Goal: Find specific page/section: Find specific page/section

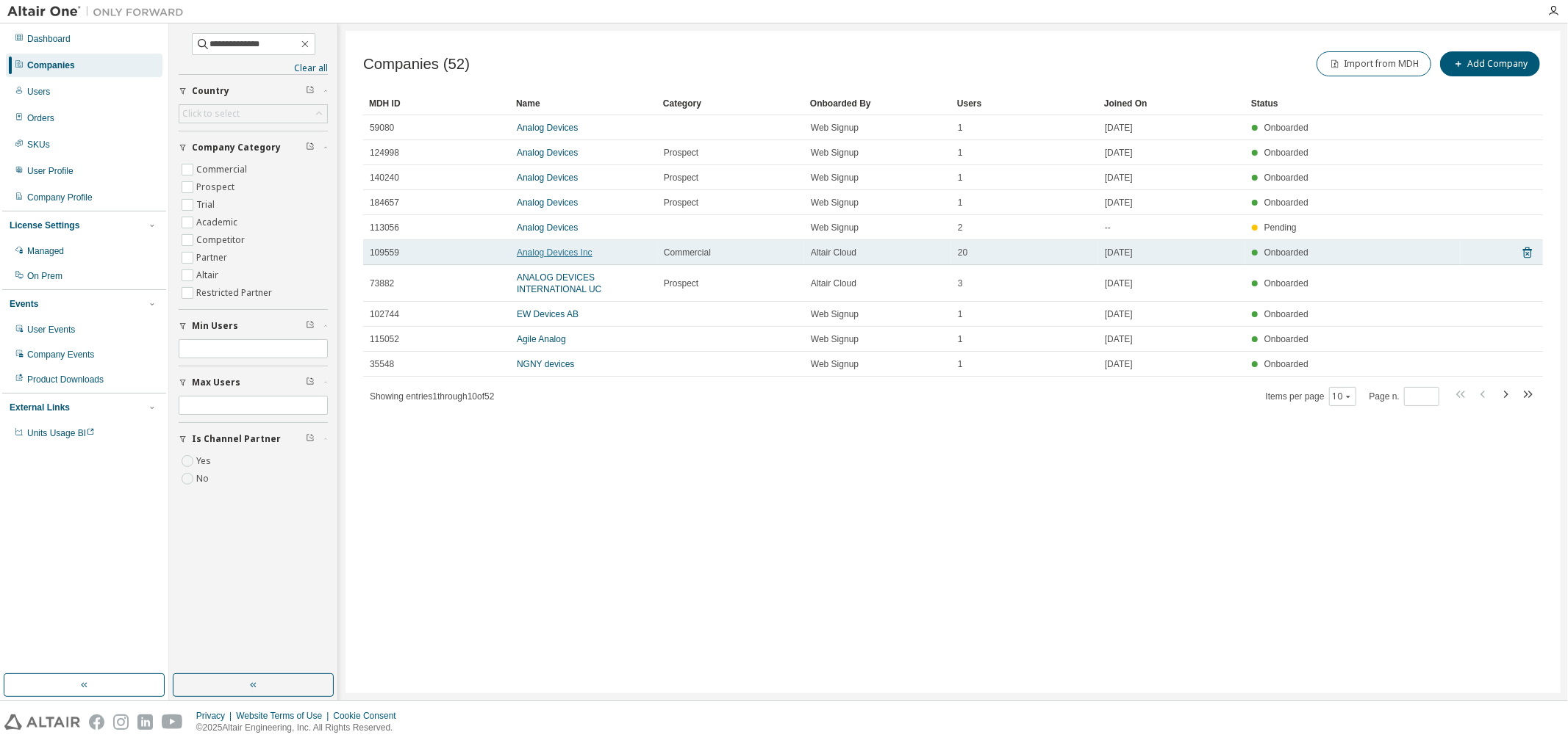
click at [536, 248] on link "Analog Devices Inc" at bounding box center [554, 253] width 75 height 11
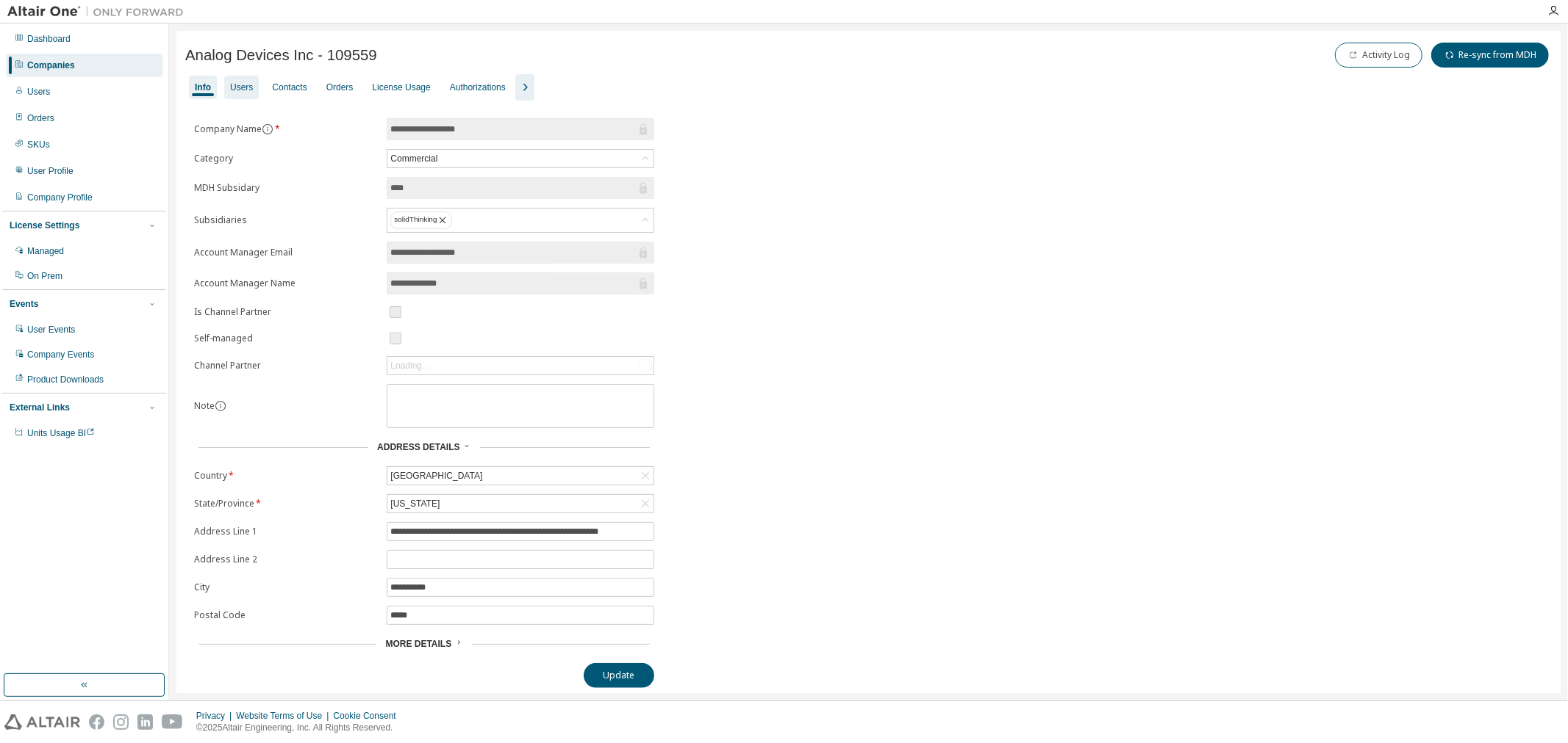
click at [250, 90] on div "Users" at bounding box center [242, 88] width 23 height 11
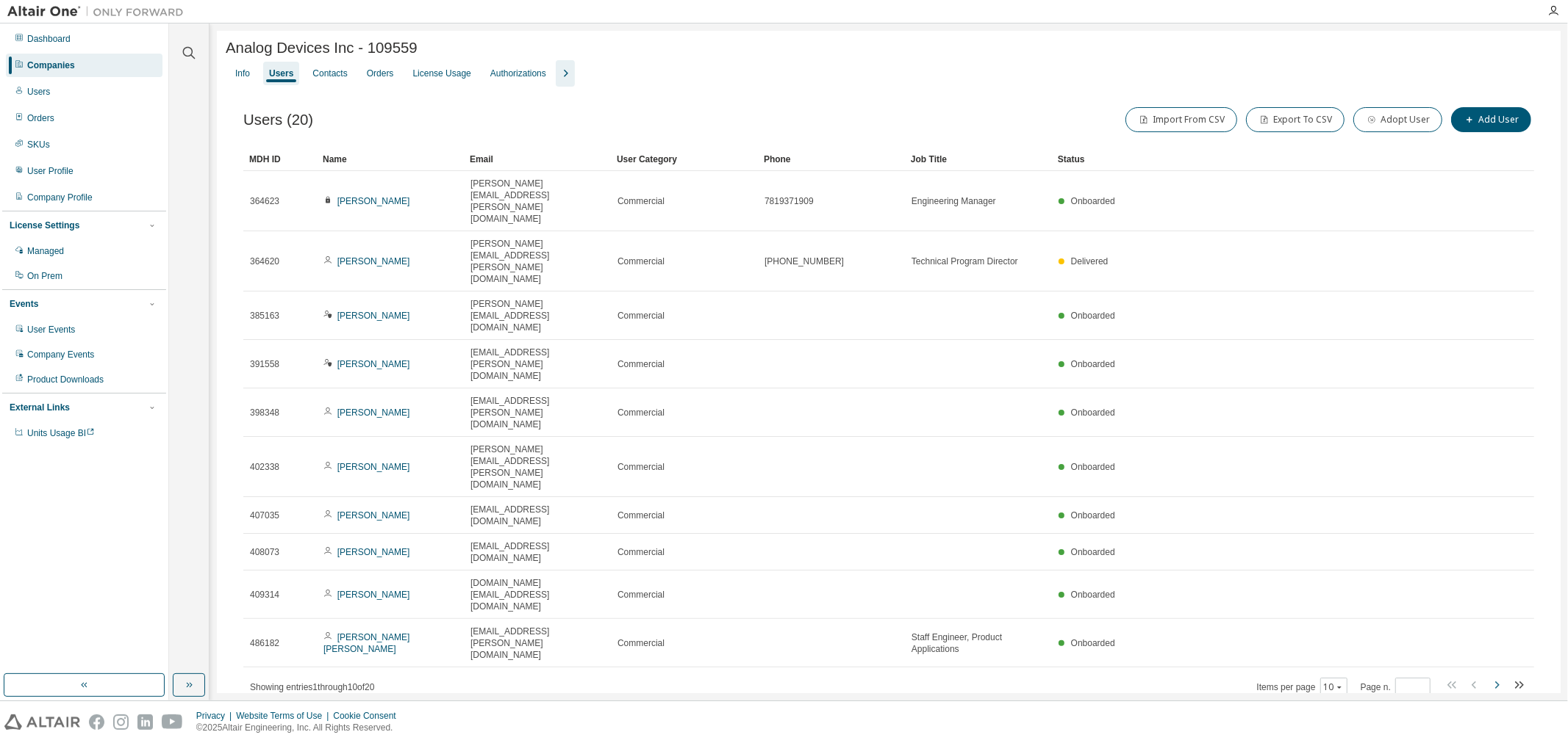
click at [1488, 677] on icon "button" at bounding box center [1497, 686] width 18 height 18
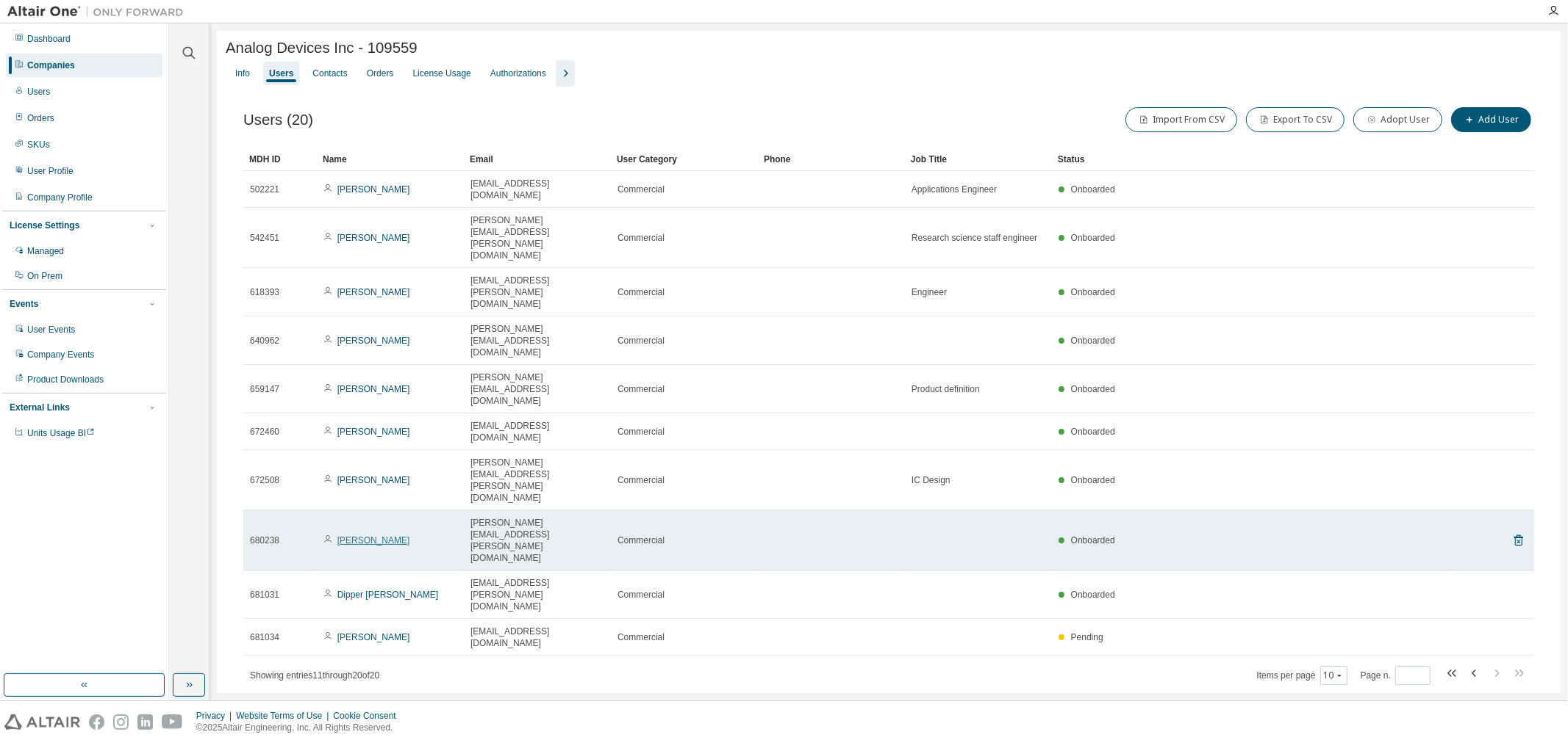
click at [369, 535] on link "[PERSON_NAME]" at bounding box center [373, 540] width 73 height 11
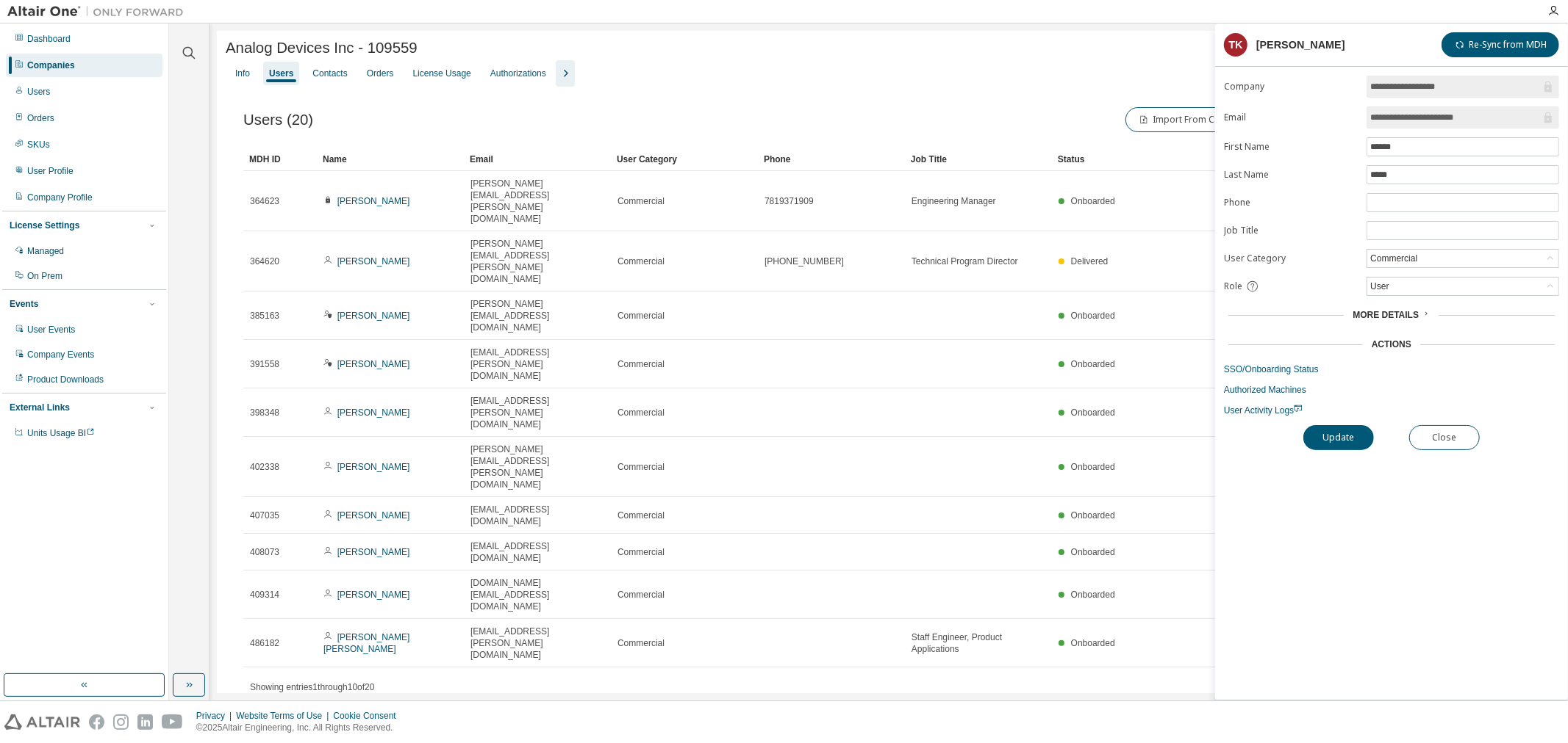
click at [581, 567] on div "Analog Devices Inc - 109559 Clear Load Save Save As Field Operator Value Select…" at bounding box center [888, 388] width 1344 height 714
drag, startPoint x: 1026, startPoint y: 593, endPoint x: 1460, endPoint y: 243, distance: 557.5
click at [1031, 592] on div "Analog Devices Inc - 109559 Clear Load Save Save As Field Operator Value Select…" at bounding box center [888, 388] width 1344 height 714
click at [1458, 449] on button "Close" at bounding box center [1444, 438] width 70 height 25
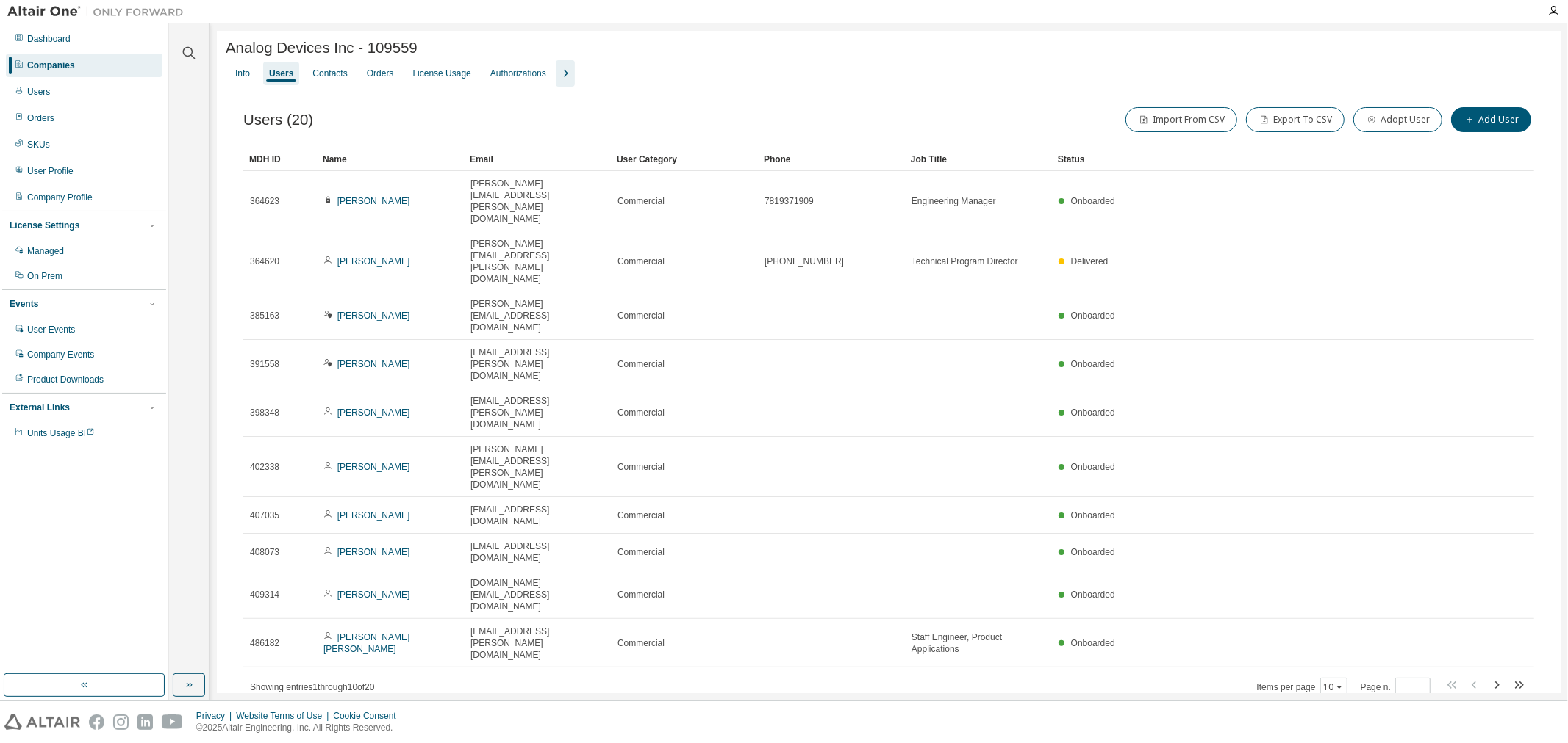
click at [906, 619] on div "Analog Devices Inc - 109559 Clear Load Save Save As Field Operator Value Select…" at bounding box center [888, 388] width 1344 height 714
click at [1498, 682] on icon "button" at bounding box center [1497, 685] width 4 height 7
type input "*"
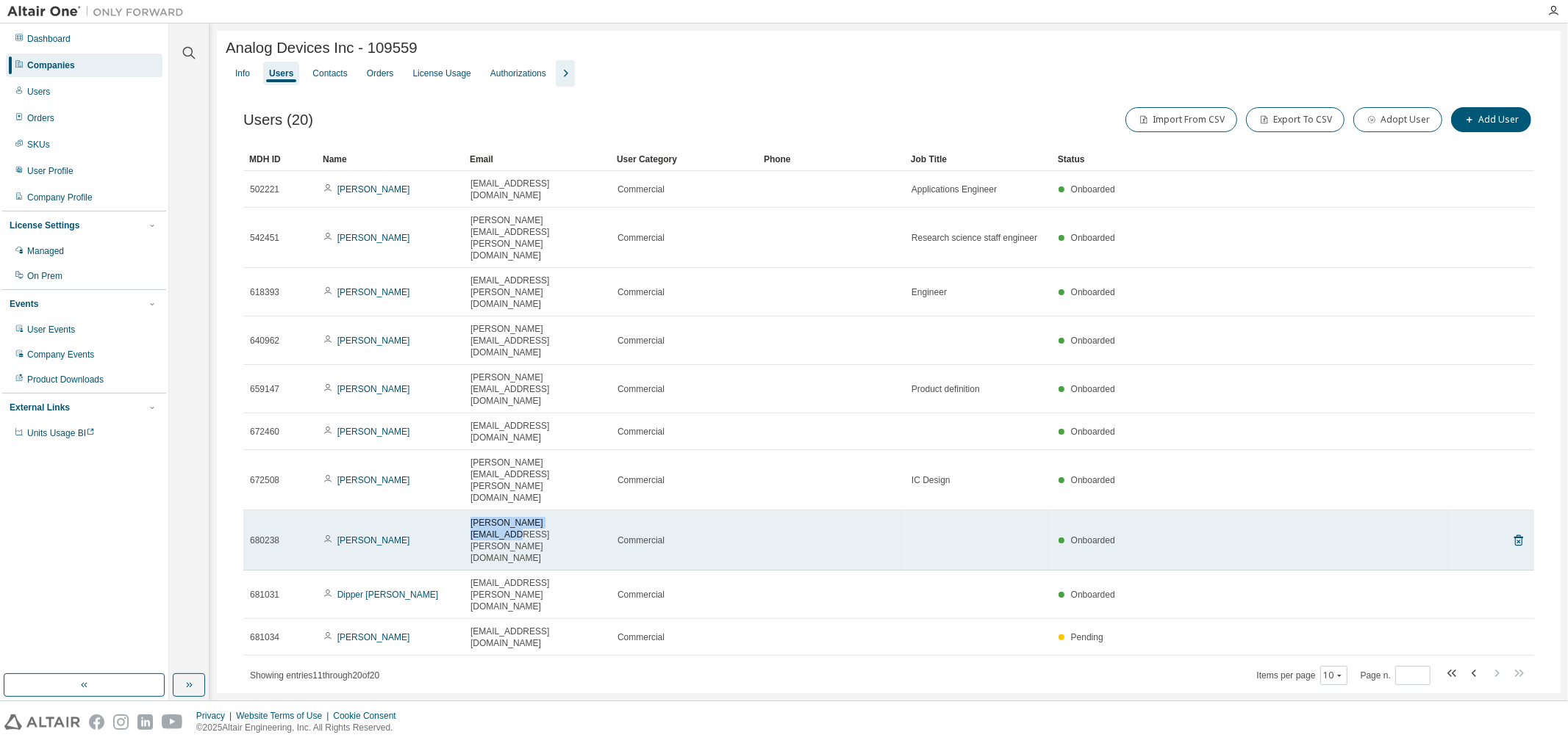
drag, startPoint x: 464, startPoint y: 358, endPoint x: 582, endPoint y: 358, distance: 118.0
click at [582, 511] on td "[PERSON_NAME][EMAIL_ADDRESS][PERSON_NAME][DOMAIN_NAME]" at bounding box center [537, 541] width 147 height 61
